Goal: Task Accomplishment & Management: Complete application form

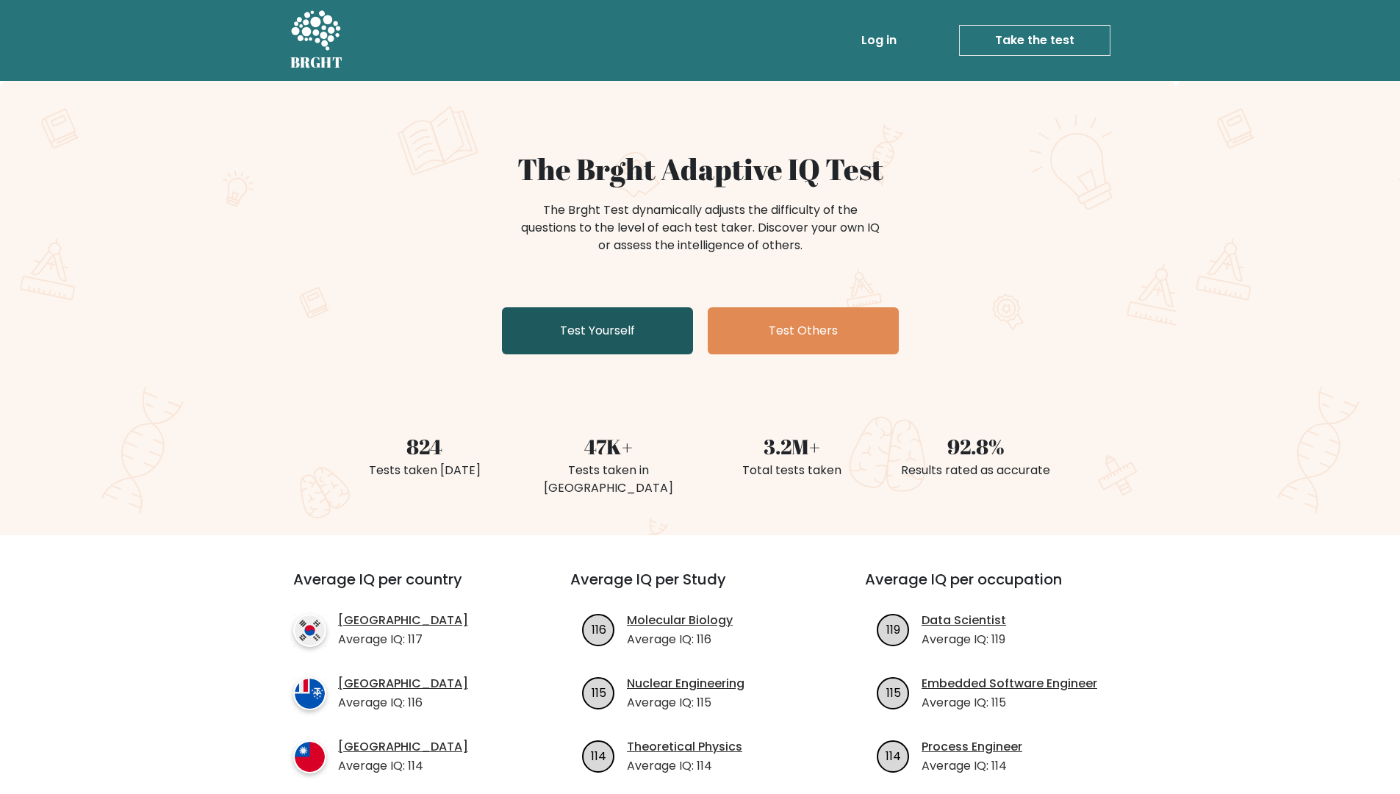
click at [629, 334] on link "Test Yourself" at bounding box center [597, 330] width 191 height 47
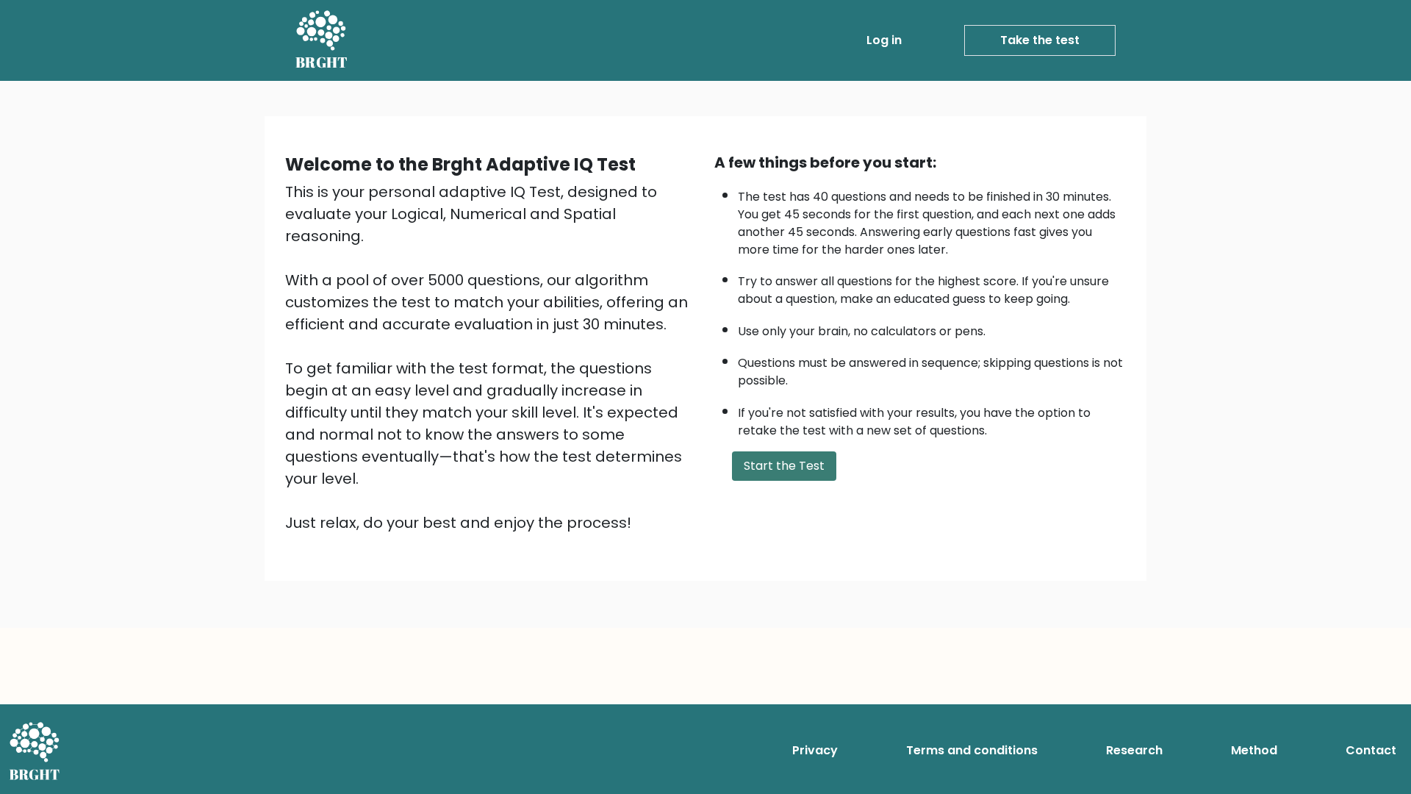
click at [788, 456] on button "Start the Test" at bounding box center [784, 465] width 104 height 29
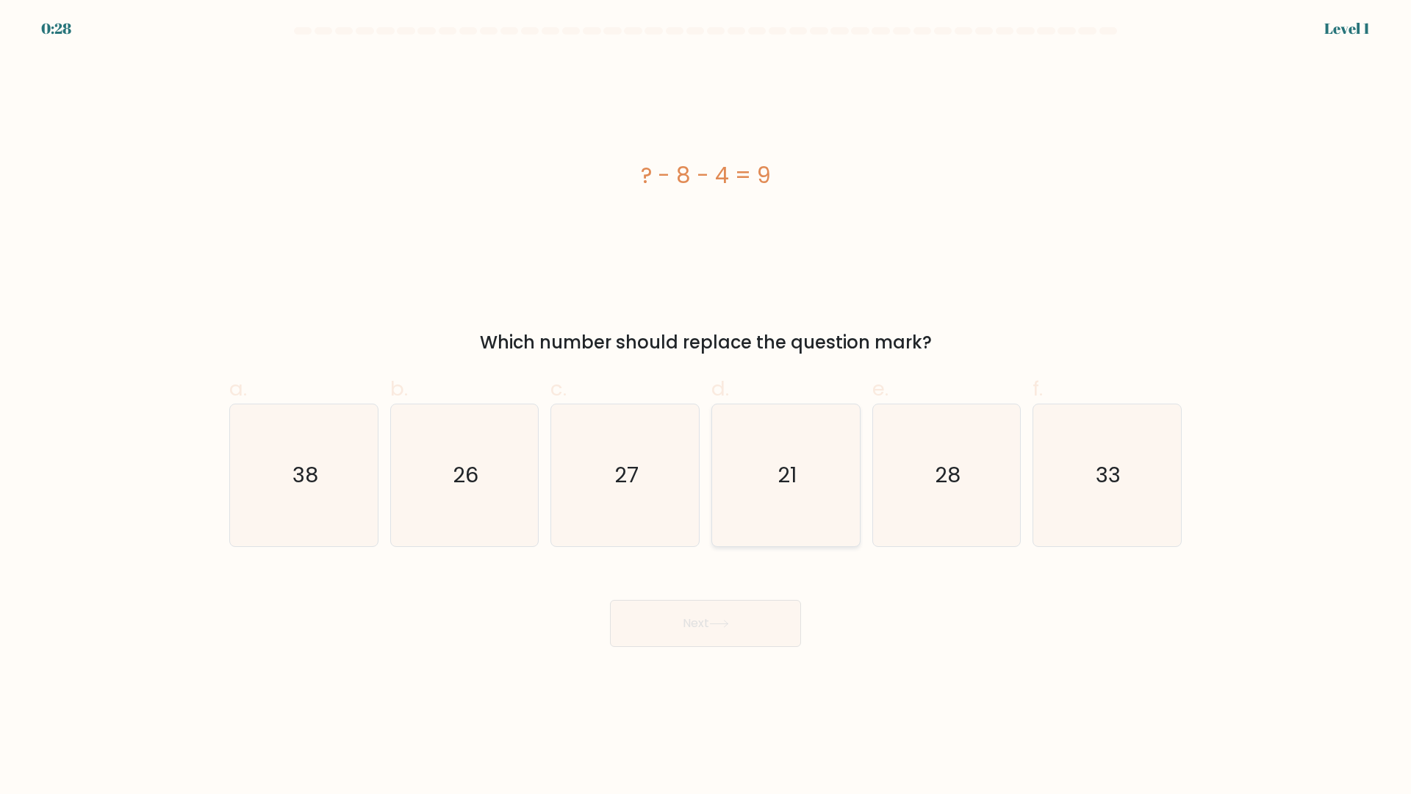
drag, startPoint x: 791, startPoint y: 477, endPoint x: 780, endPoint y: 512, distance: 36.3
click at [789, 476] on text "21" at bounding box center [787, 475] width 19 height 29
click at [706, 407] on input "d. 21" at bounding box center [706, 402] width 1 height 10
radio input "true"
click at [692, 622] on button "Next" at bounding box center [705, 623] width 191 height 47
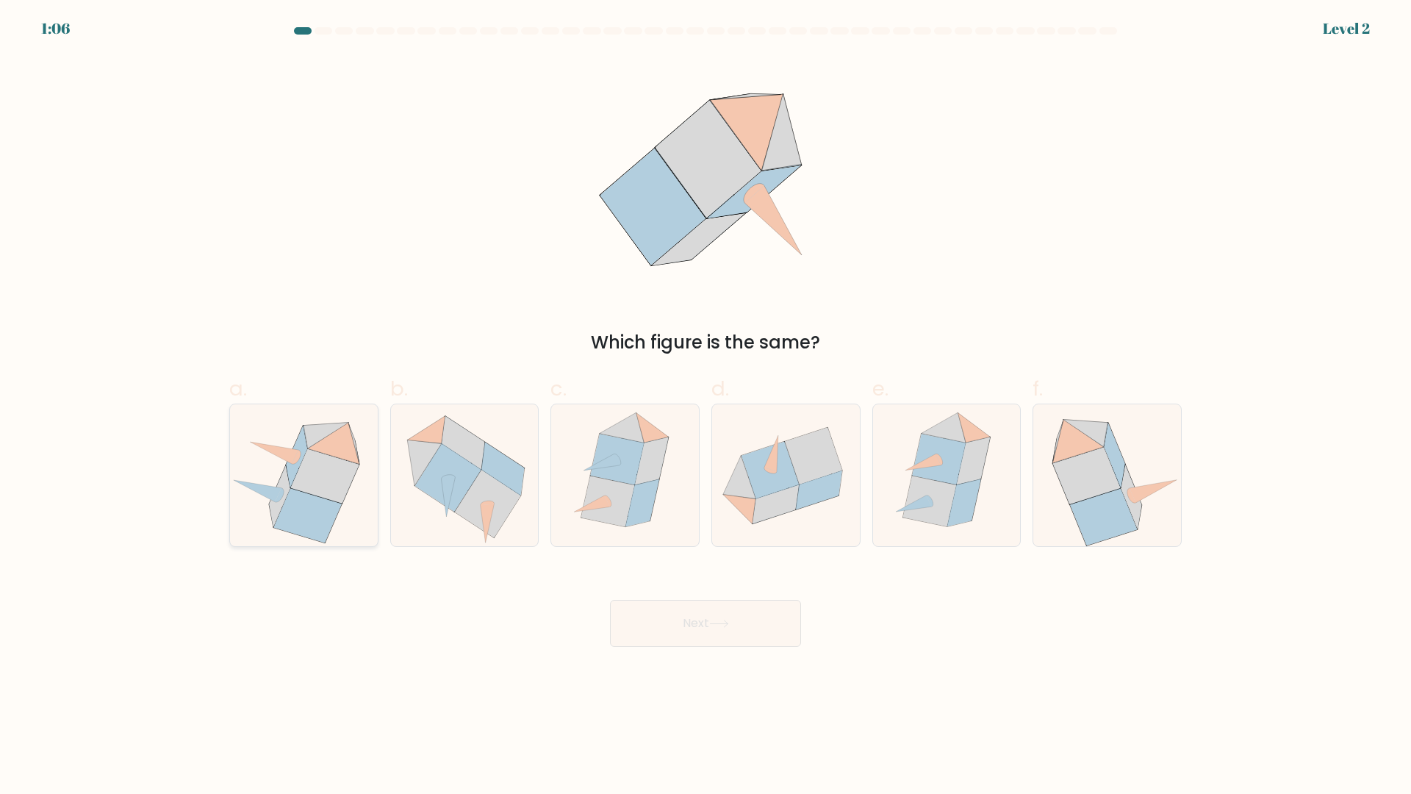
click at [311, 484] on icon at bounding box center [325, 476] width 68 height 54
click at [706, 407] on input "a." at bounding box center [706, 402] width 1 height 10
radio input "true"
click at [764, 494] on icon at bounding box center [770, 469] width 57 height 57
click at [706, 407] on input "d." at bounding box center [706, 402] width 1 height 10
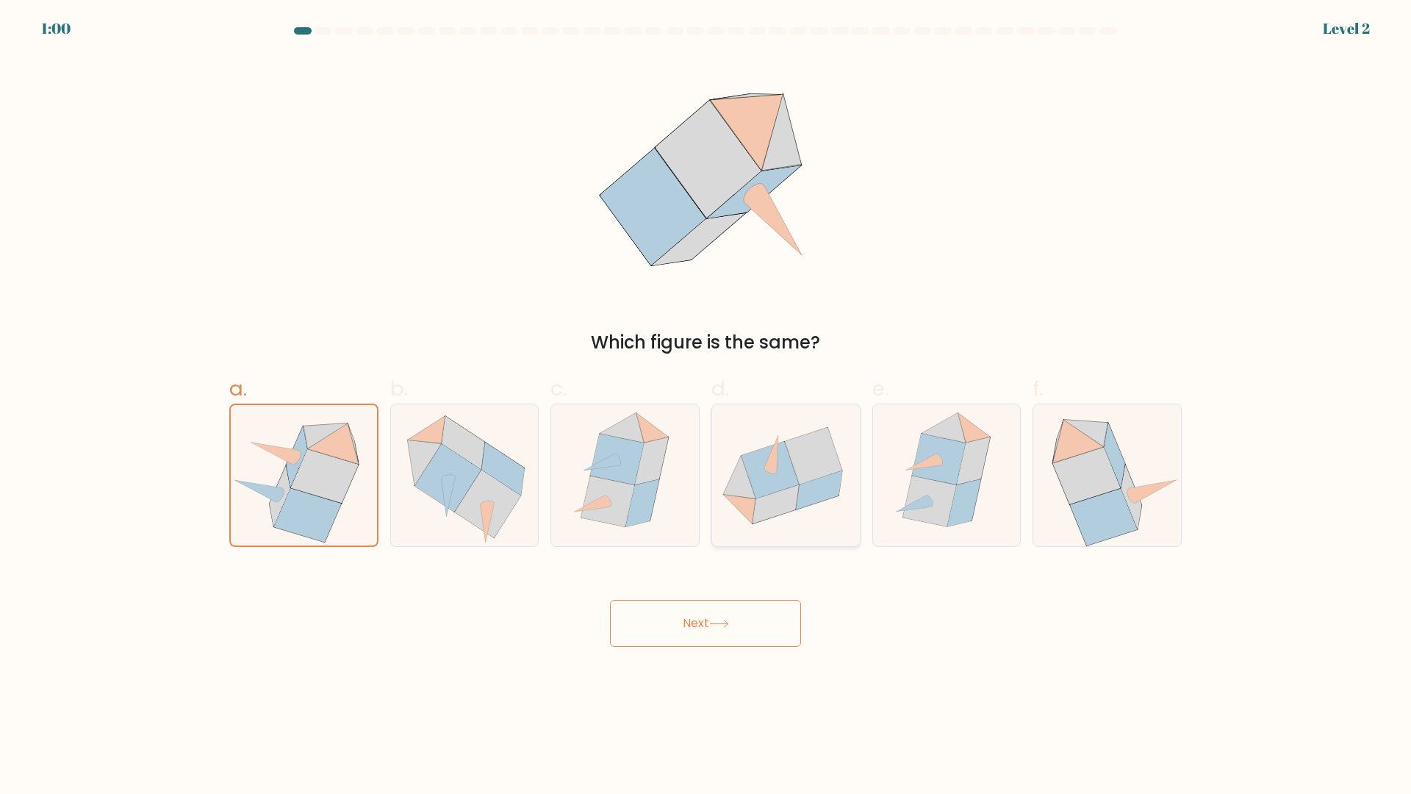
radio input "true"
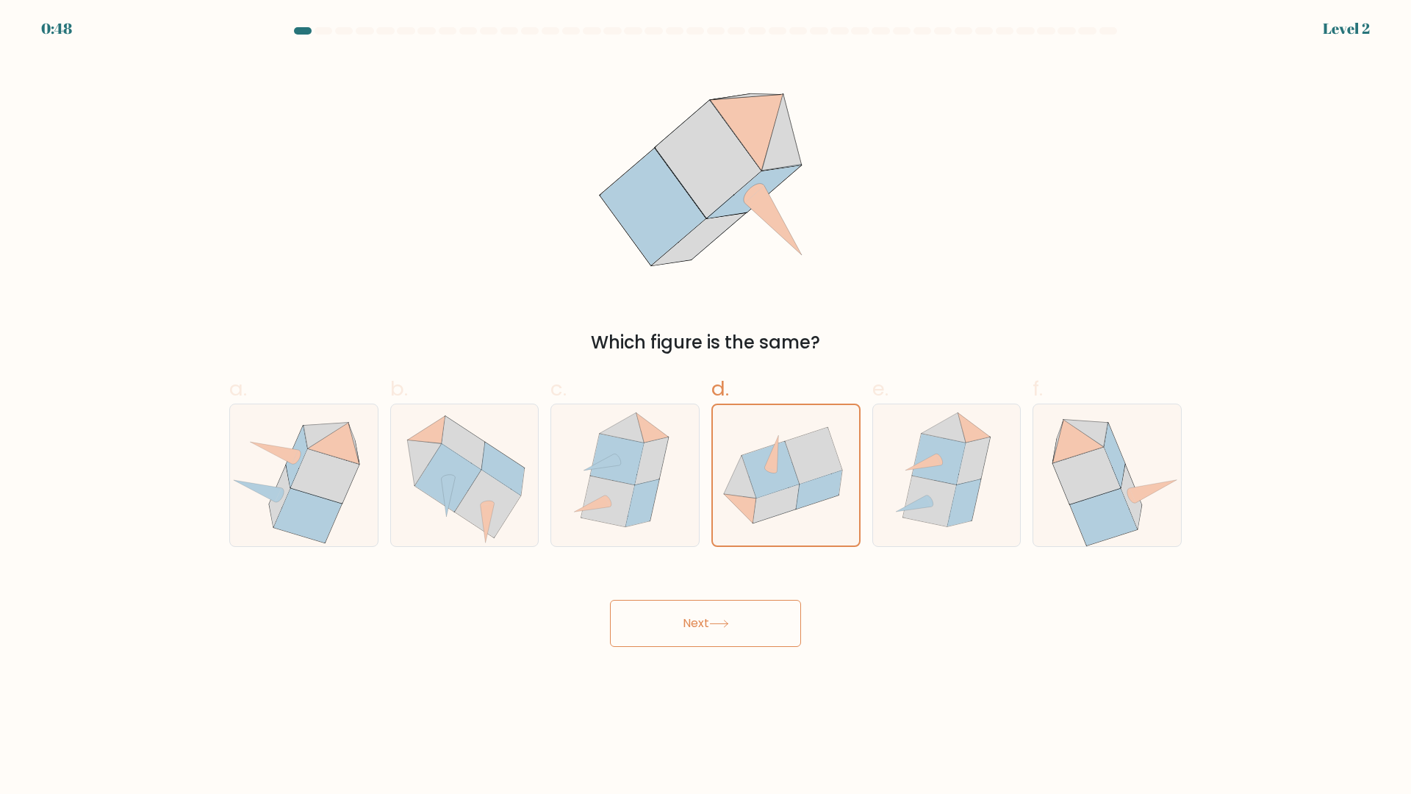
click at [704, 634] on button "Next" at bounding box center [705, 623] width 191 height 47
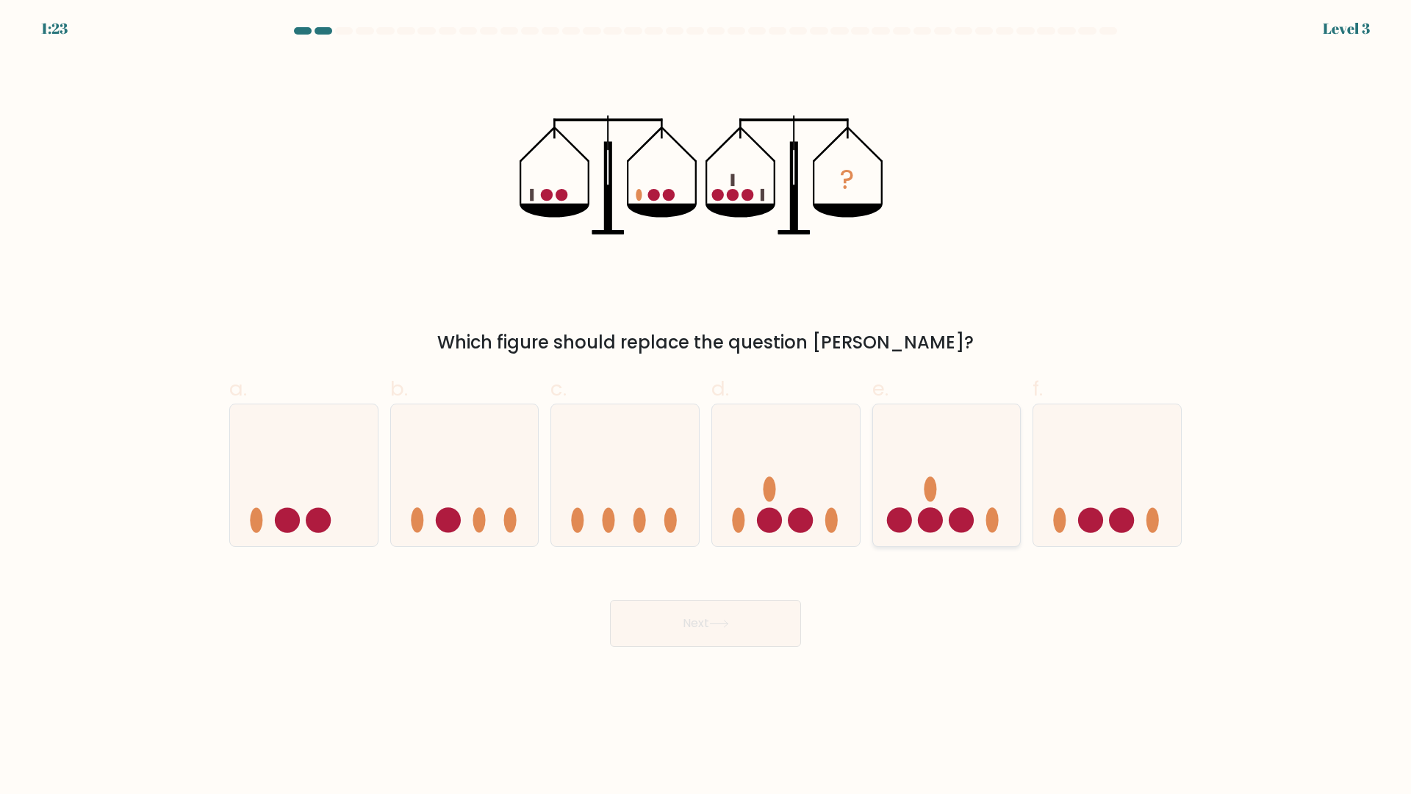
click at [968, 516] on circle at bounding box center [961, 519] width 25 height 25
click at [706, 407] on input "e." at bounding box center [706, 402] width 1 height 10
radio input "true"
click at [742, 631] on button "Next" at bounding box center [705, 623] width 191 height 47
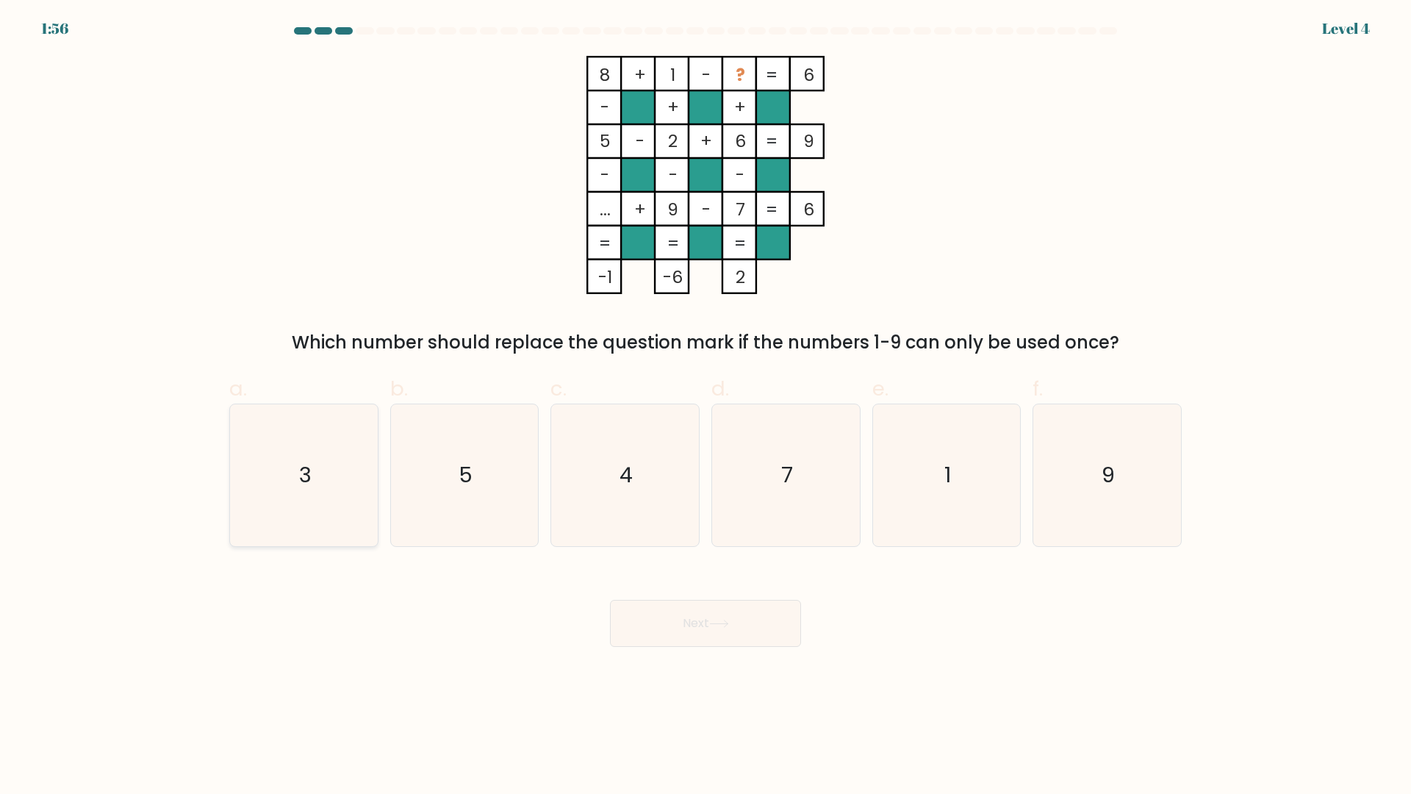
click at [311, 465] on text "3" at bounding box center [305, 475] width 12 height 29
click at [706, 407] on input "a. 3" at bounding box center [706, 402] width 1 height 10
radio input "true"
click at [715, 620] on icon at bounding box center [719, 624] width 20 height 8
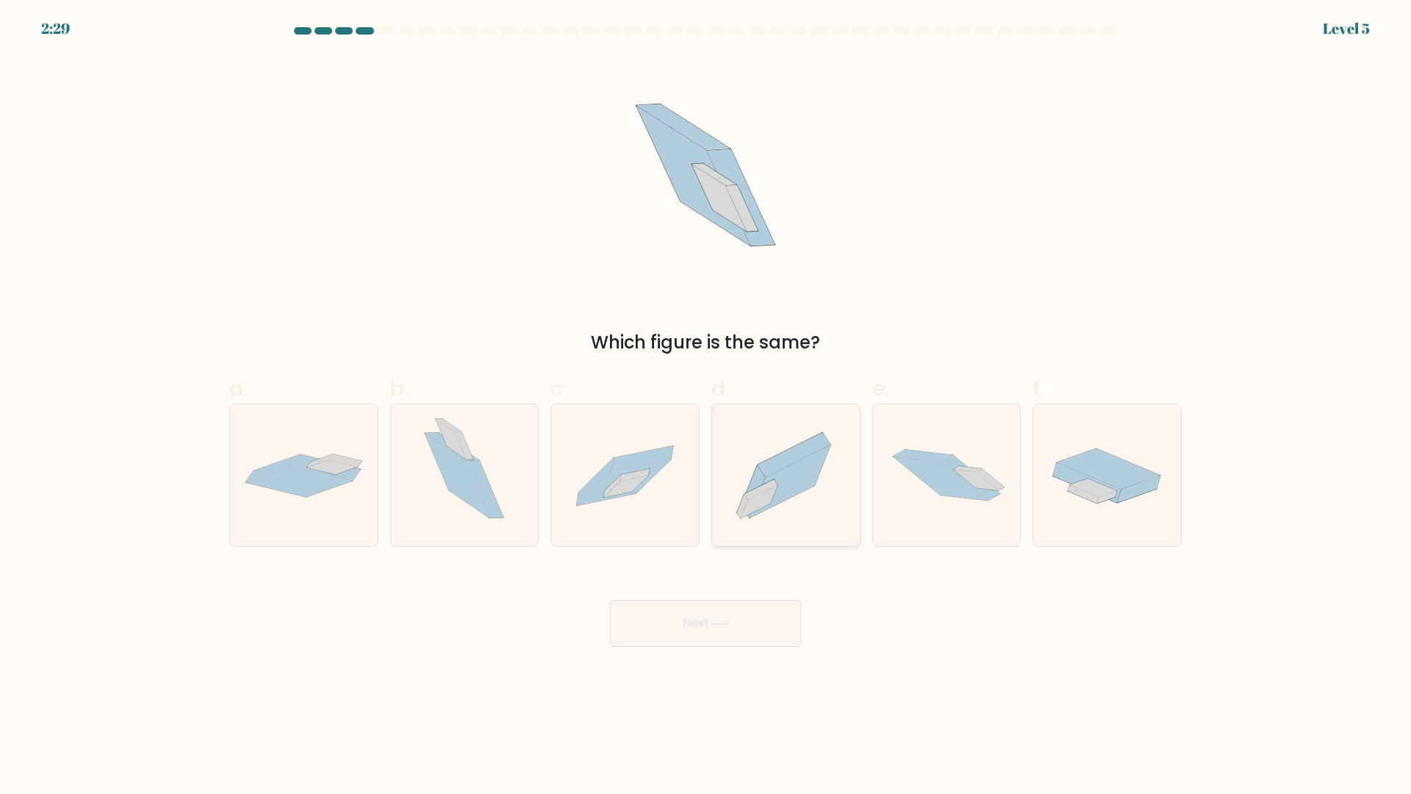
click at [778, 487] on icon at bounding box center [790, 481] width 81 height 73
click at [706, 407] on input "d." at bounding box center [706, 402] width 1 height 10
radio input "true"
click at [684, 627] on button "Next" at bounding box center [705, 623] width 191 height 47
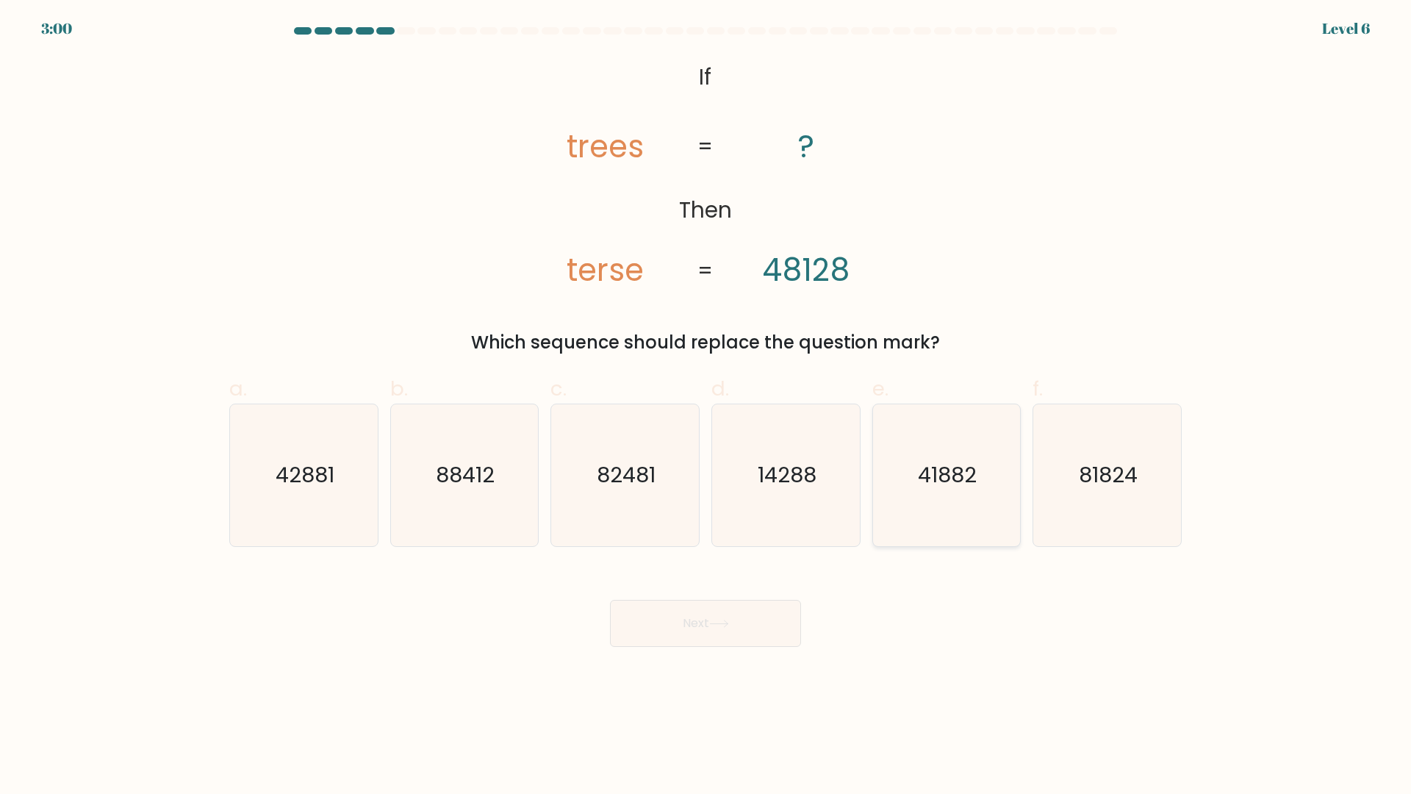
click at [941, 457] on icon "41882" at bounding box center [946, 475] width 142 height 142
click at [706, 407] on input "e. 41882" at bounding box center [706, 402] width 1 height 10
radio input "true"
click at [663, 630] on button "Next" at bounding box center [705, 623] width 191 height 47
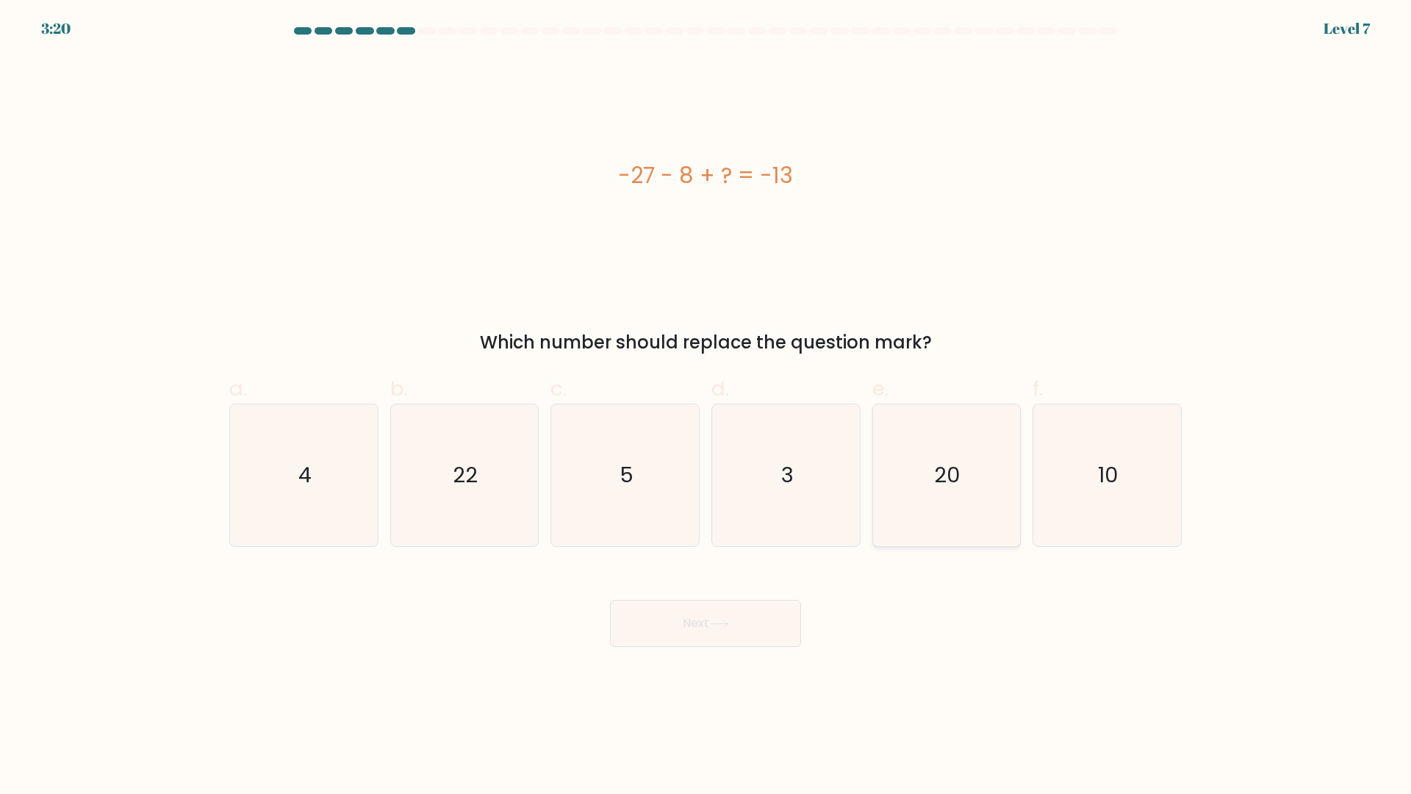
click at [942, 482] on text "20" at bounding box center [948, 475] width 26 height 29
click at [706, 407] on input "e. 20" at bounding box center [706, 402] width 1 height 10
radio input "true"
click at [718, 617] on button "Next" at bounding box center [705, 623] width 191 height 47
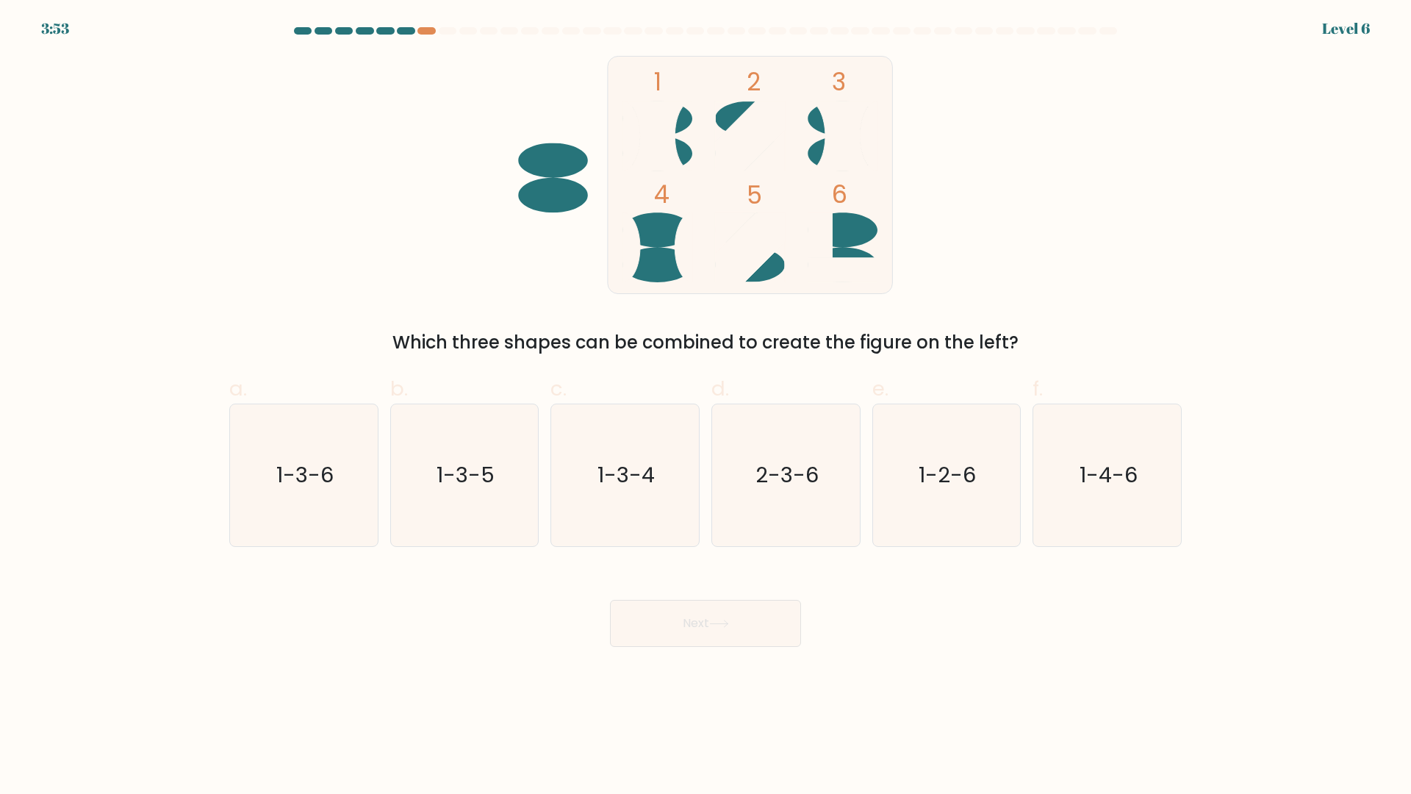
click at [610, 600] on button "Next" at bounding box center [705, 623] width 191 height 47
click at [706, 397] on input "a. 1-3-6" at bounding box center [706, 402] width 1 height 10
radio input "true"
click at [706, 397] on input "b. 1-3-5" at bounding box center [706, 402] width 1 height 10
radio input "true"
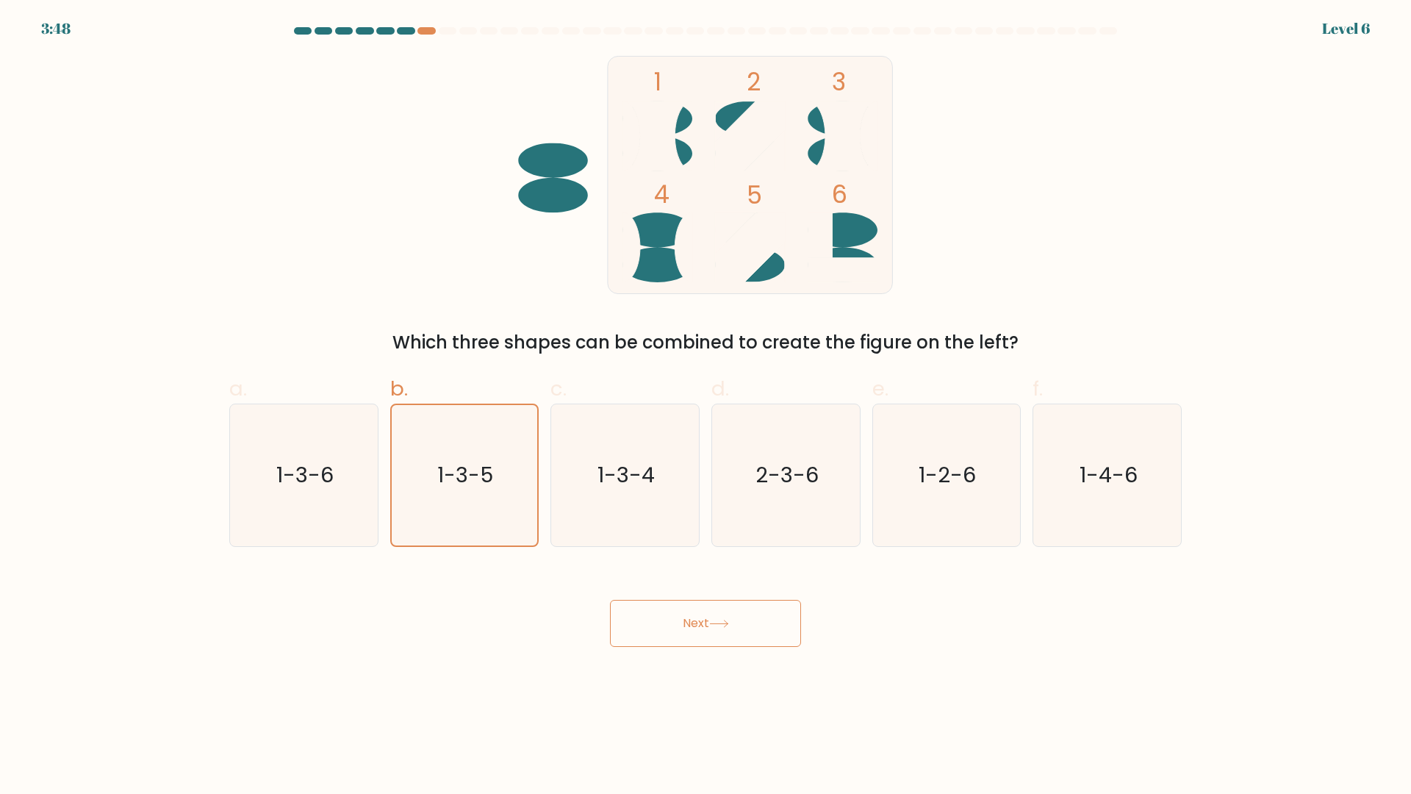
click at [706, 397] on input "c. 1-3-4" at bounding box center [706, 402] width 1 height 10
radio input "true"
click at [706, 397] on input "b. 1-3-5" at bounding box center [706, 402] width 1 height 10
radio input "true"
click at [706, 397] on input "c. 1-3-4" at bounding box center [706, 402] width 1 height 10
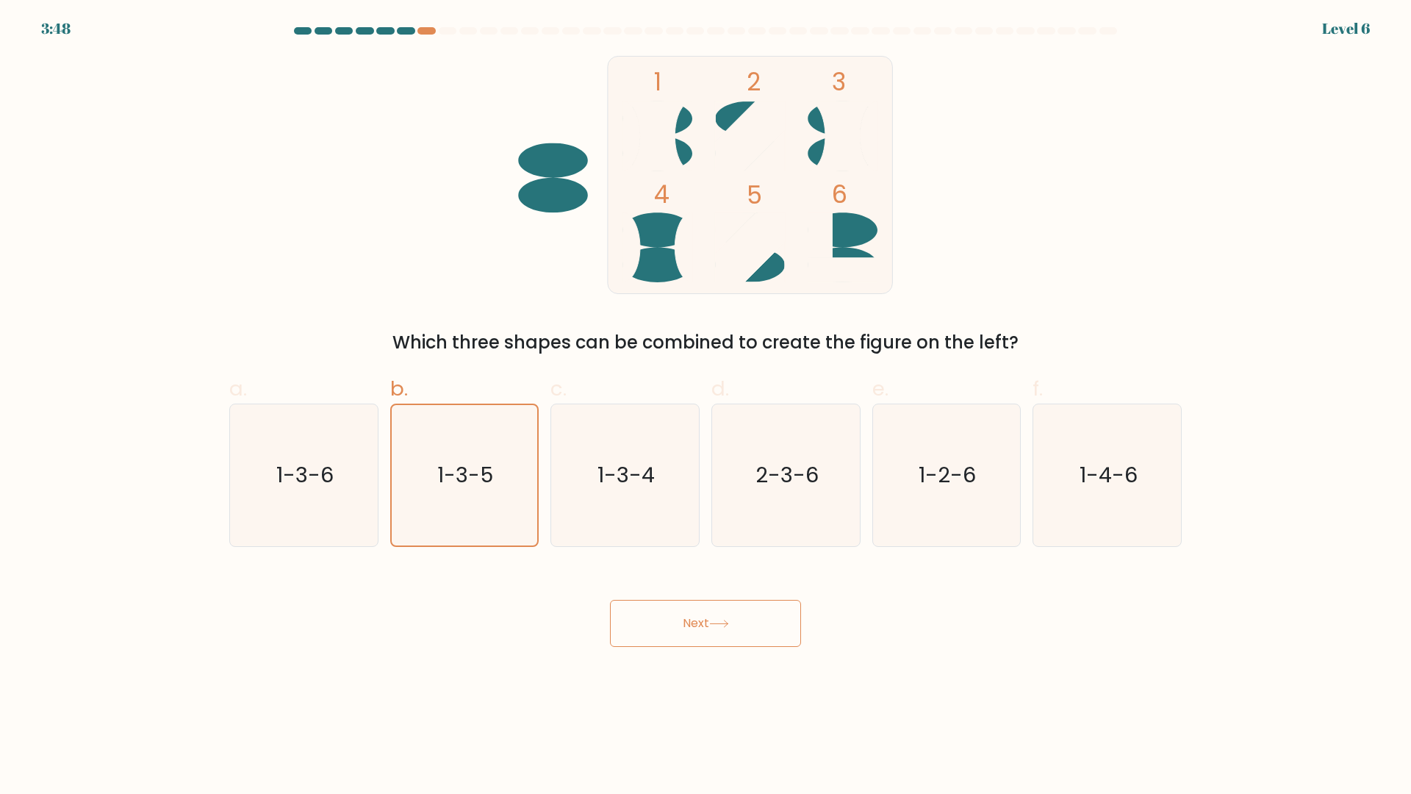
radio input "true"
click at [706, 397] on input "b. 1-3-5" at bounding box center [706, 402] width 1 height 10
radio input "true"
click at [706, 397] on input "c. 1-3-4" at bounding box center [706, 402] width 1 height 10
radio input "true"
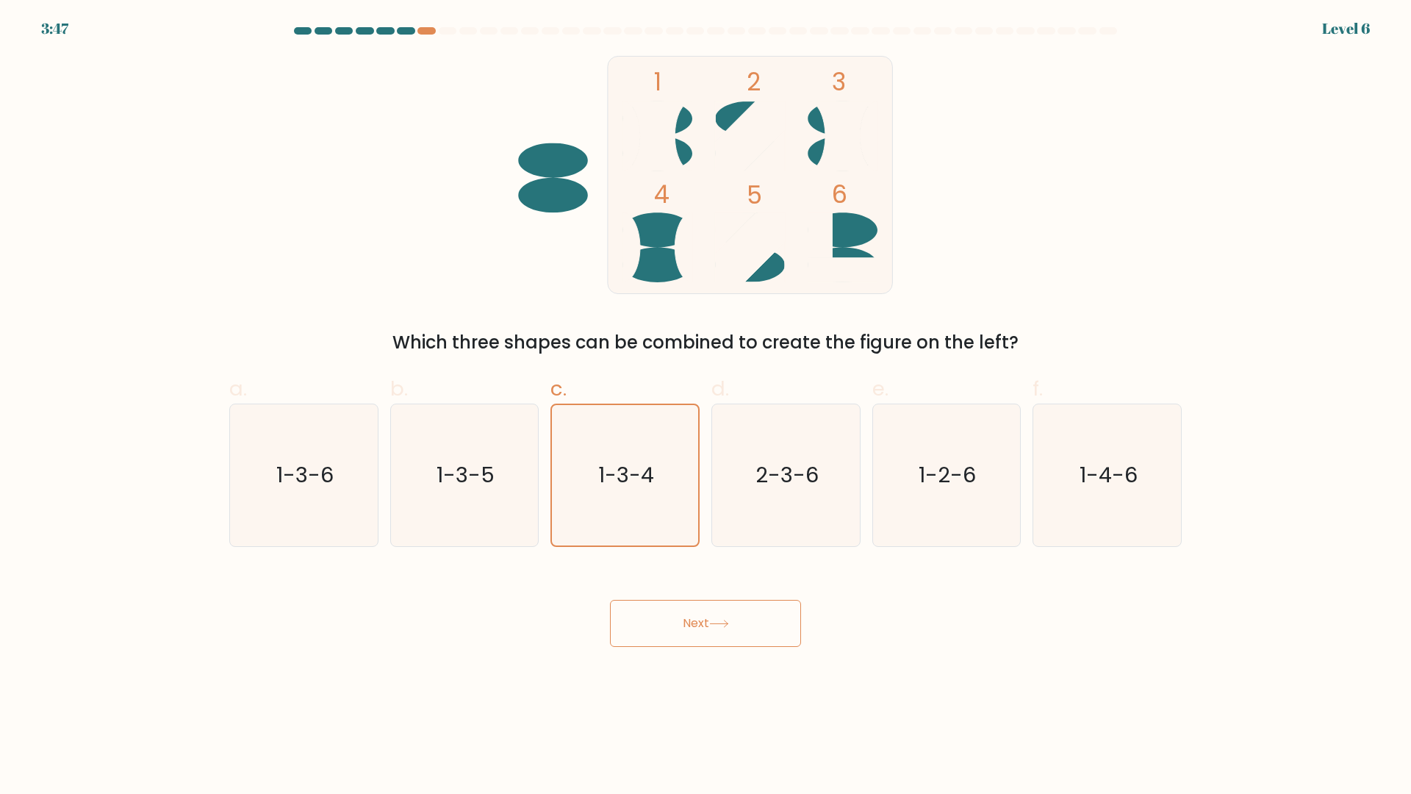
click at [706, 397] on input "b. 1-3-5" at bounding box center [706, 402] width 1 height 10
radio input "true"
click at [706, 397] on input "c. 1-3-4" at bounding box center [706, 402] width 1 height 10
radio input "true"
click at [706, 397] on input "b. 1-3-5" at bounding box center [706, 402] width 1 height 10
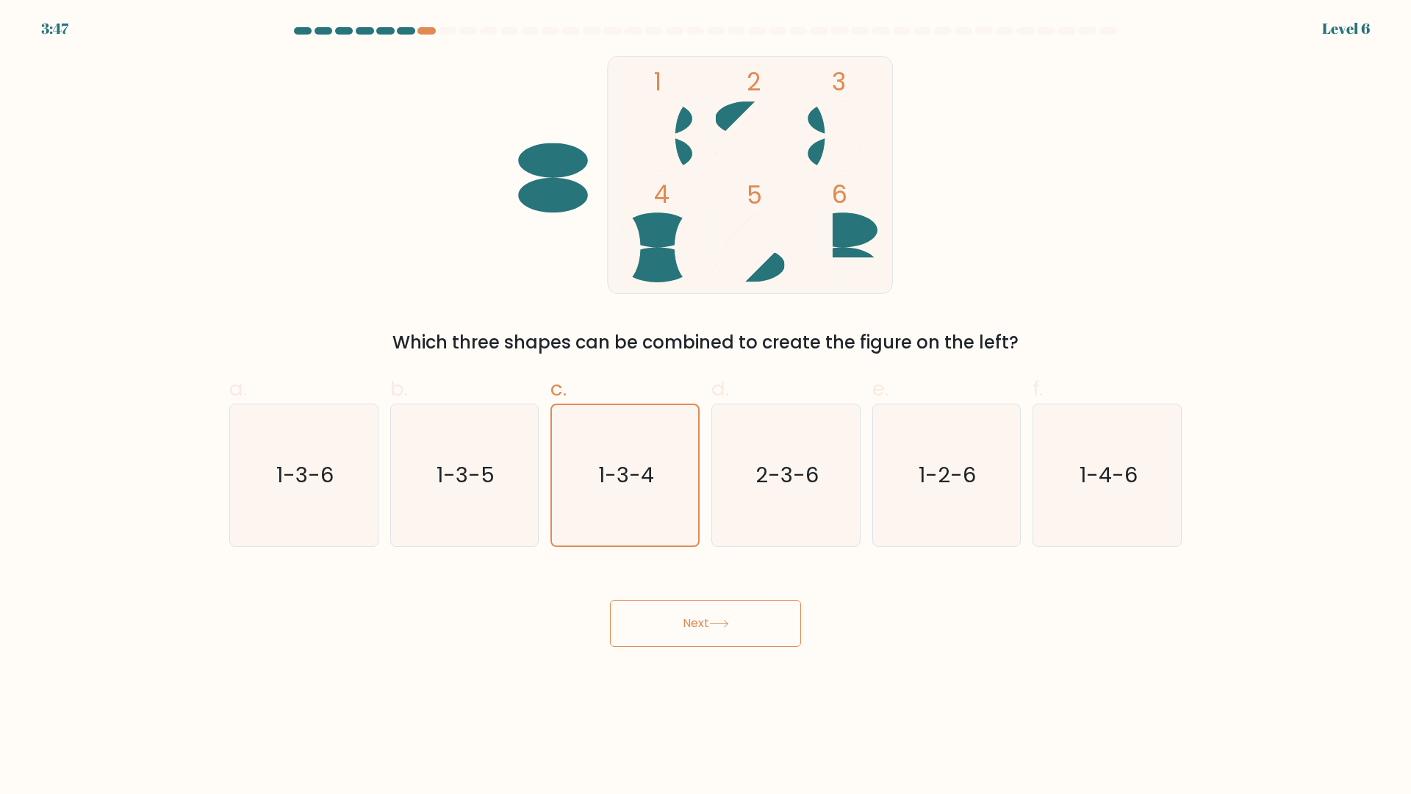
radio input "true"
click at [706, 397] on input "c. 1-3-4" at bounding box center [706, 402] width 1 height 10
radio input "true"
click at [706, 397] on input "b. 1-3-5" at bounding box center [706, 402] width 1 height 10
radio input "true"
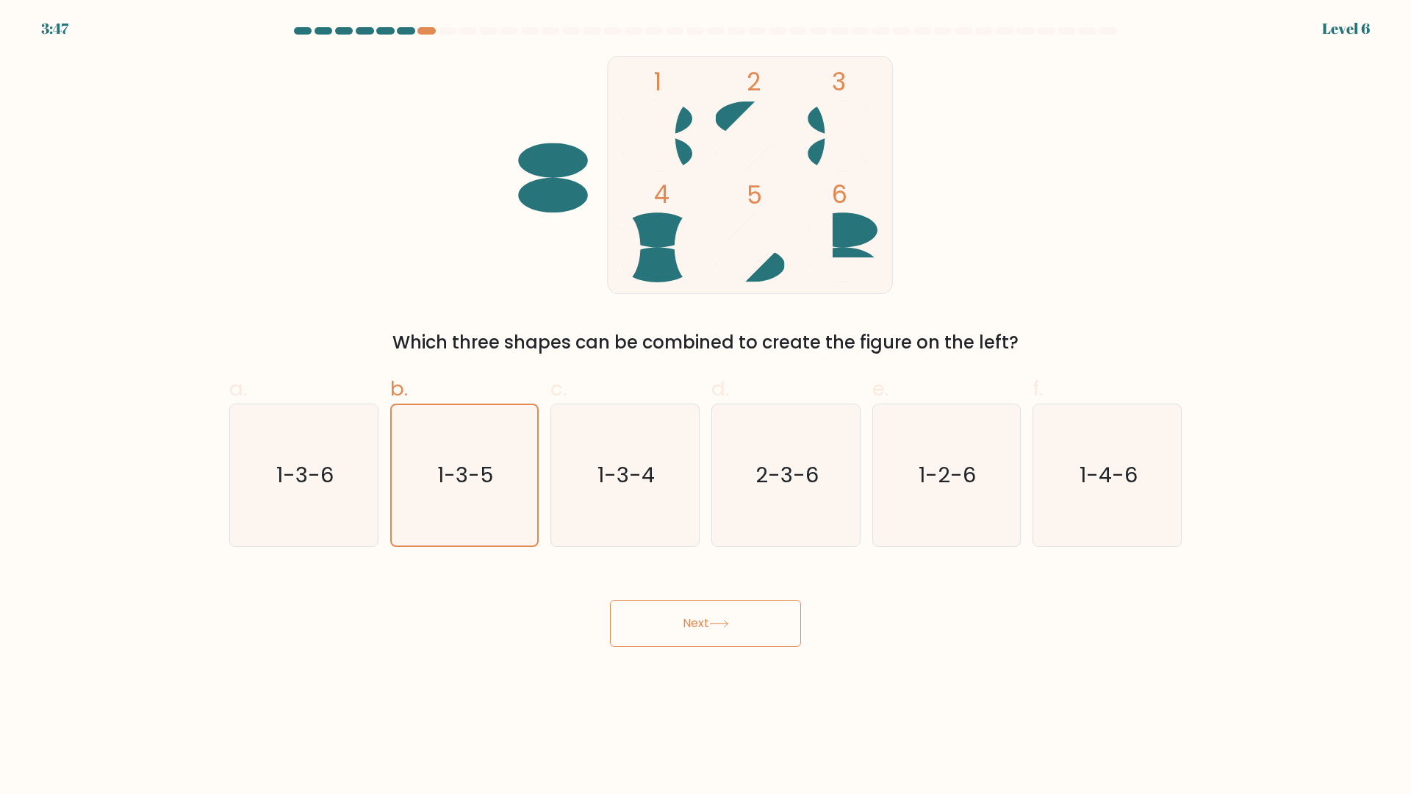
click at [706, 397] on input "c. 1-3-4" at bounding box center [706, 402] width 1 height 10
radio input "true"
click at [706, 397] on input "d. 2-3-6" at bounding box center [706, 402] width 1 height 10
radio input "true"
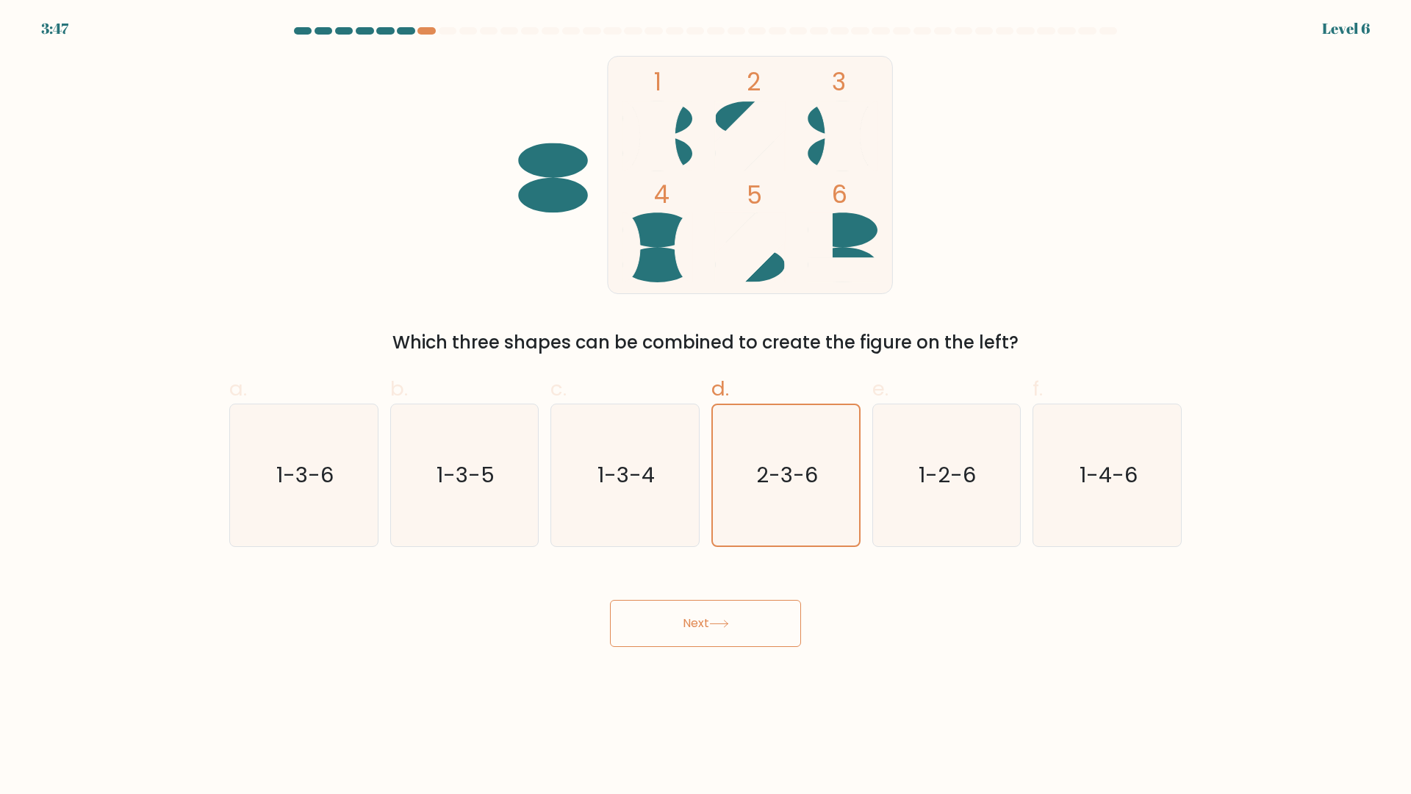
click at [706, 397] on input "c. 1-3-4" at bounding box center [706, 402] width 1 height 10
radio input "true"
click at [706, 397] on input "d. 2-3-6" at bounding box center [706, 402] width 1 height 10
radio input "true"
click at [706, 397] on input "e. 1-2-6" at bounding box center [706, 402] width 1 height 10
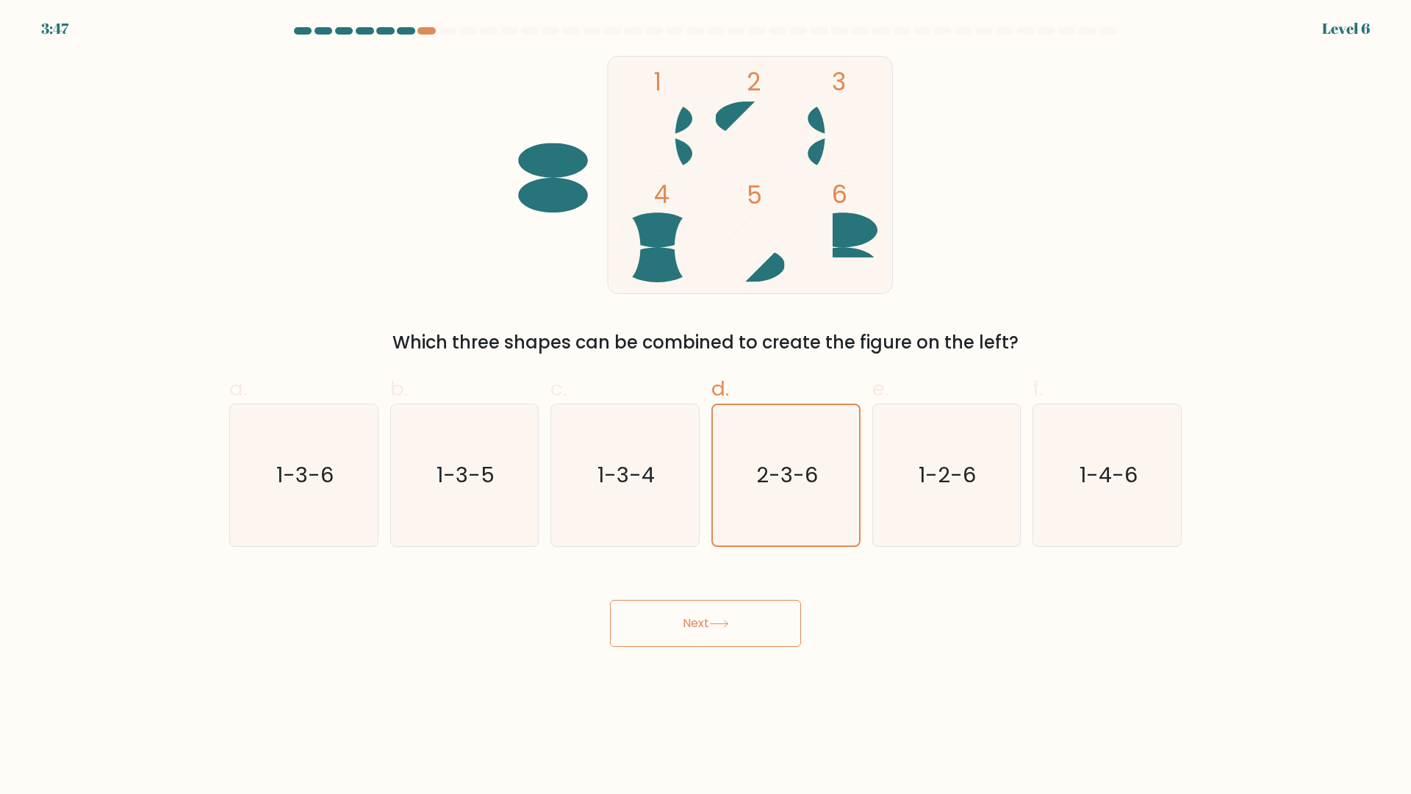
radio input "true"
click at [706, 397] on input "d. 2-3-6" at bounding box center [706, 402] width 1 height 10
radio input "true"
click at [706, 397] on input "c. 1-3-4" at bounding box center [706, 402] width 1 height 10
radio input "true"
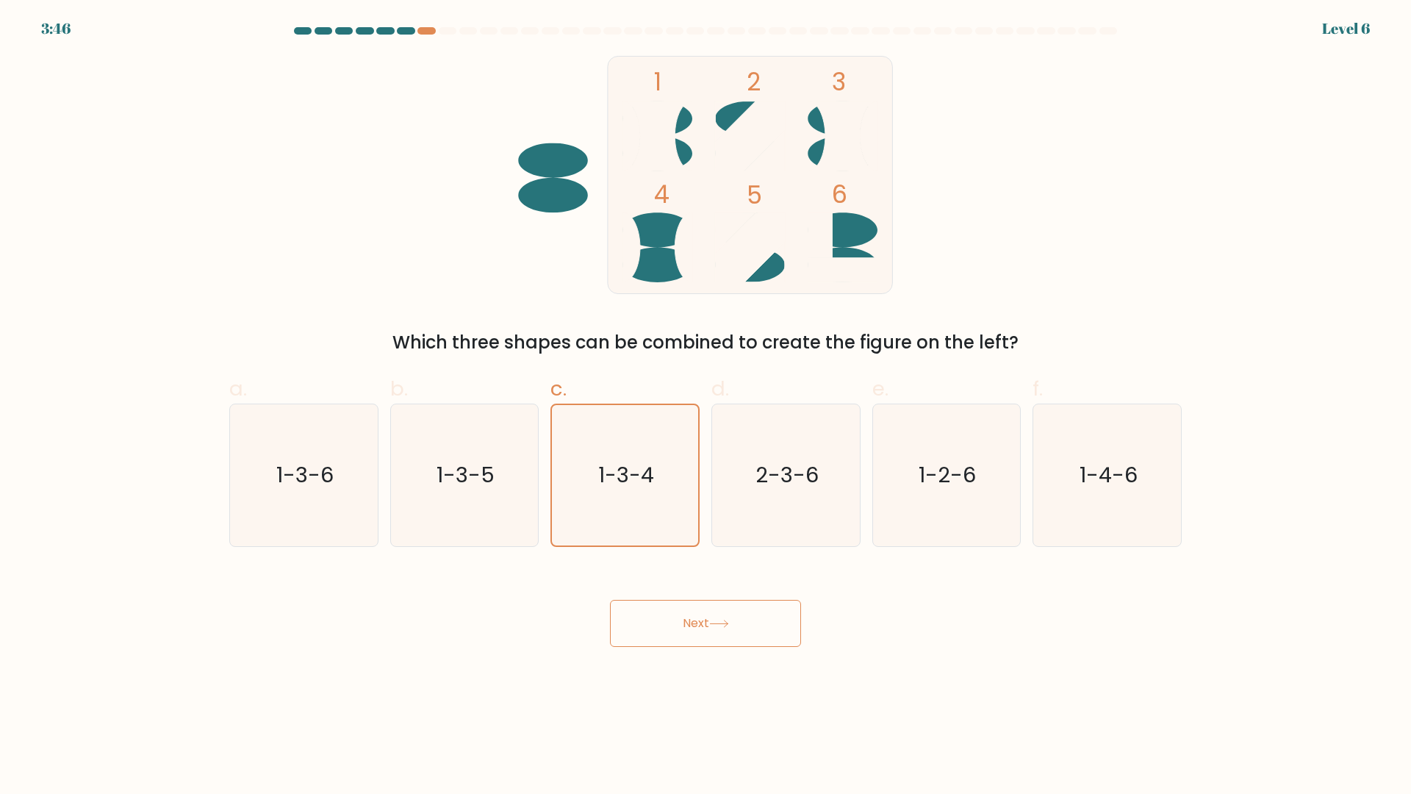
click at [706, 397] on input "d. 2-3-6" at bounding box center [706, 402] width 1 height 10
radio input "true"
click at [706, 397] on input "c. 1-3-4" at bounding box center [706, 402] width 1 height 10
radio input "true"
click at [706, 397] on input "d. 2-3-6" at bounding box center [706, 402] width 1 height 10
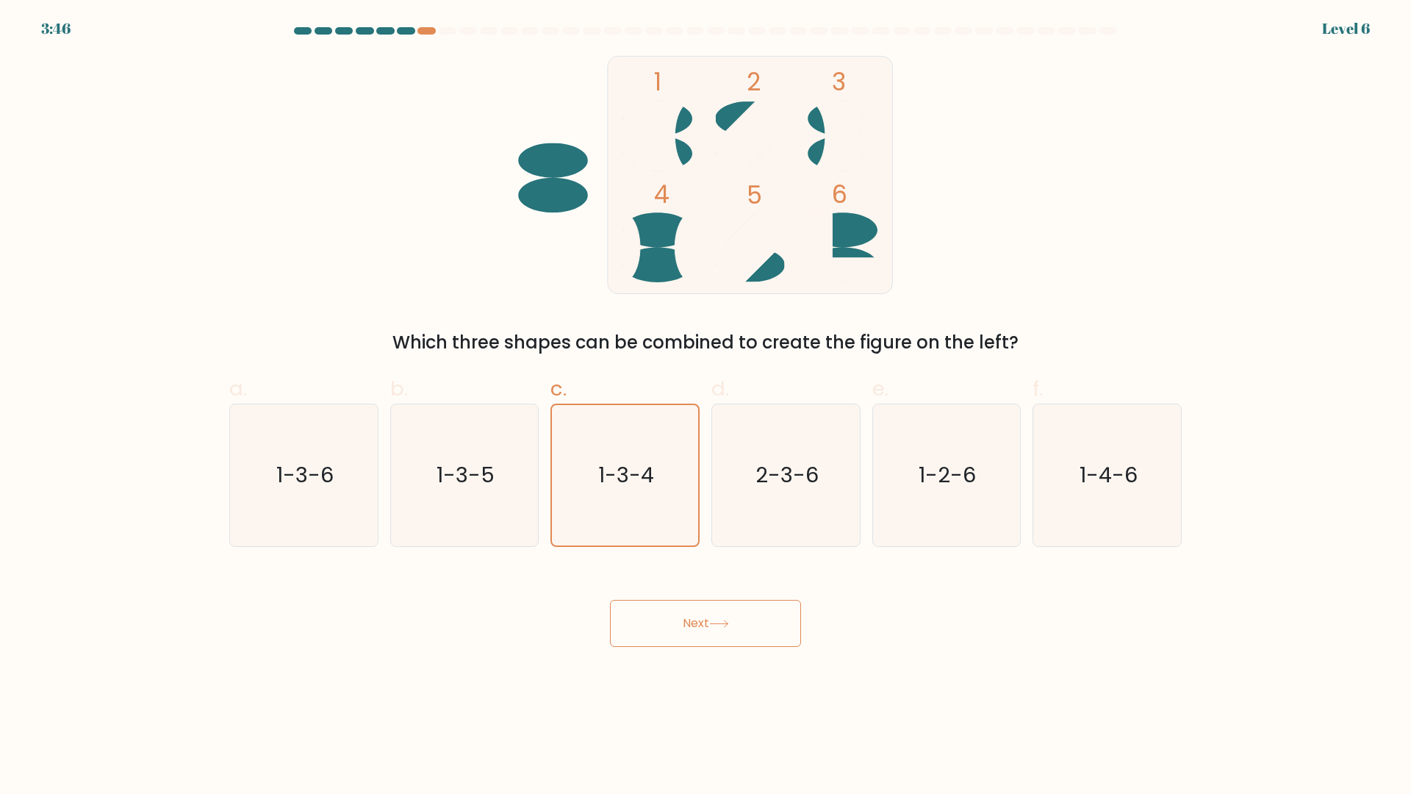
radio input "true"
click at [706, 397] on input "c. 1-3-4" at bounding box center [706, 402] width 1 height 10
radio input "true"
click at [706, 397] on input "d. 2-3-6" at bounding box center [706, 402] width 1 height 10
radio input "true"
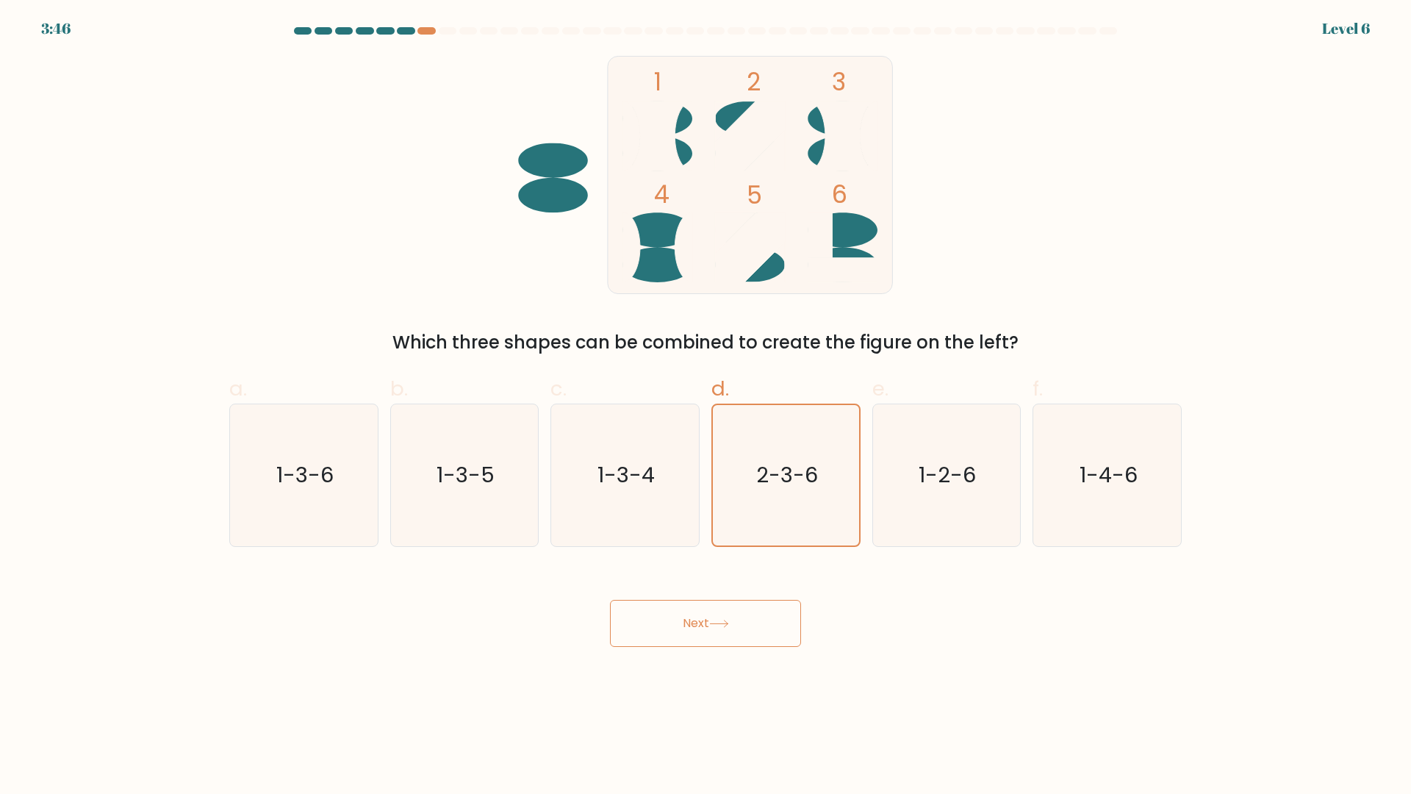
click at [706, 397] on input "c. 1-3-4" at bounding box center [706, 402] width 1 height 10
radio input "true"
click at [706, 397] on input "d. 2-3-6" at bounding box center [706, 402] width 1 height 10
radio input "true"
click at [706, 397] on input "c. 1-3-4" at bounding box center [706, 402] width 1 height 10
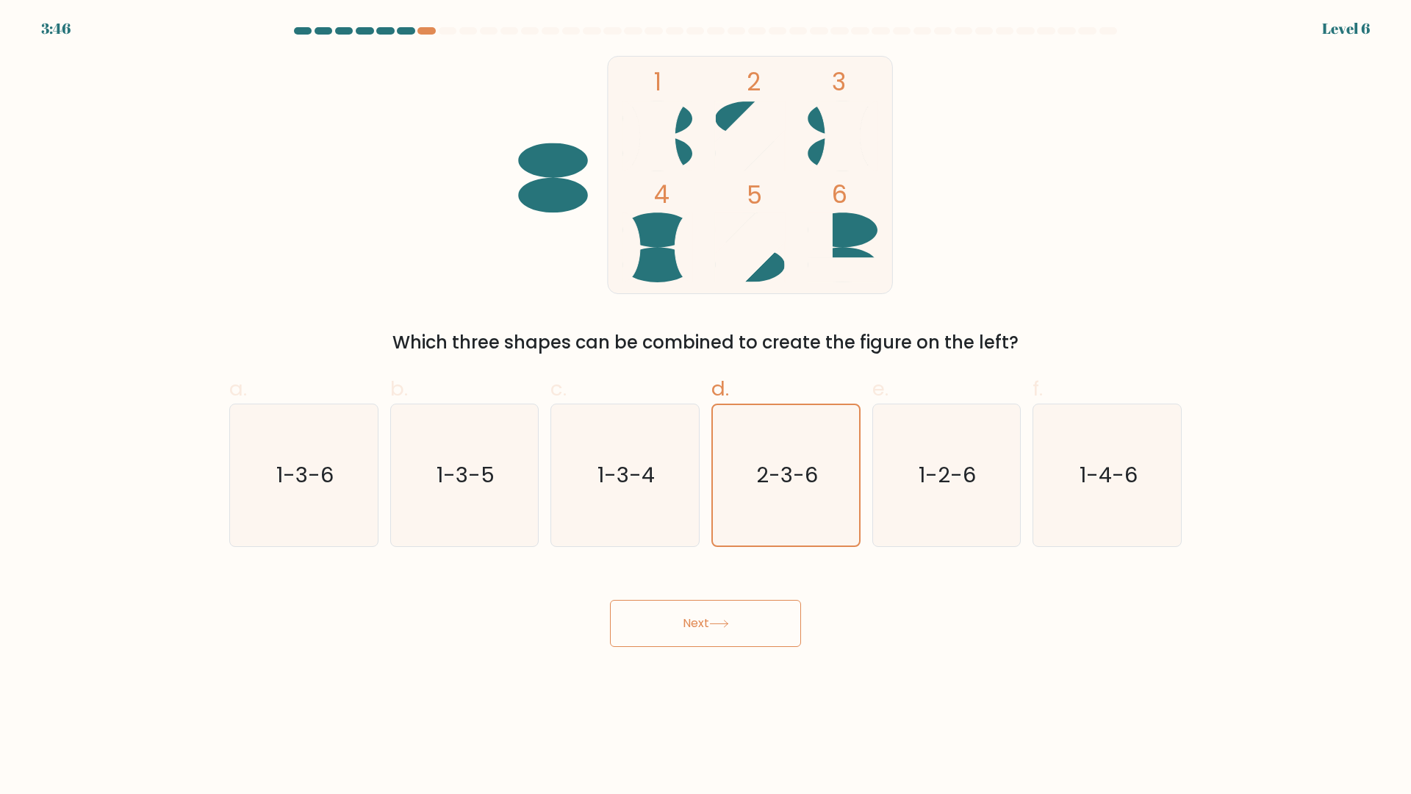
radio input "true"
click at [706, 397] on input "d. 2-3-6" at bounding box center [706, 402] width 1 height 10
radio input "true"
